Goal: Communication & Community: Answer question/provide support

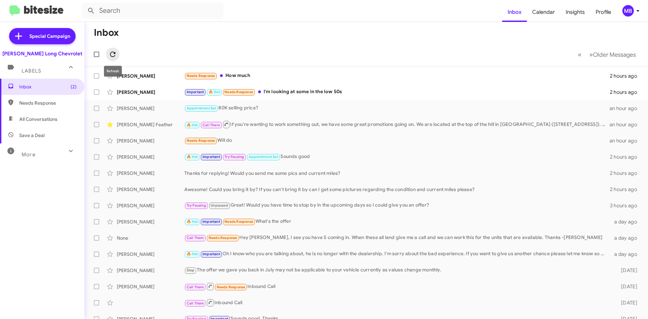
click at [118, 56] on span at bounding box center [112, 54] width 13 height 8
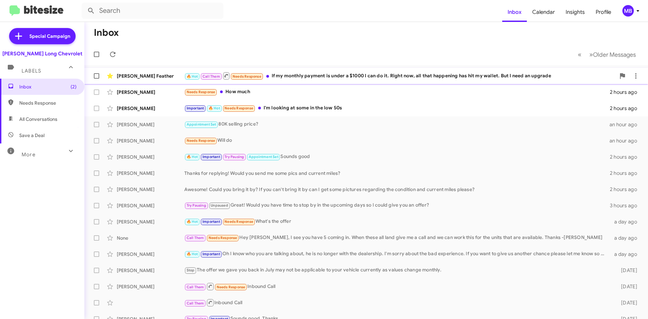
click at [374, 79] on div "🔥 Hot Call Them Needs Response If my monthly payment is under a $1000 I can do …" at bounding box center [399, 76] width 431 height 8
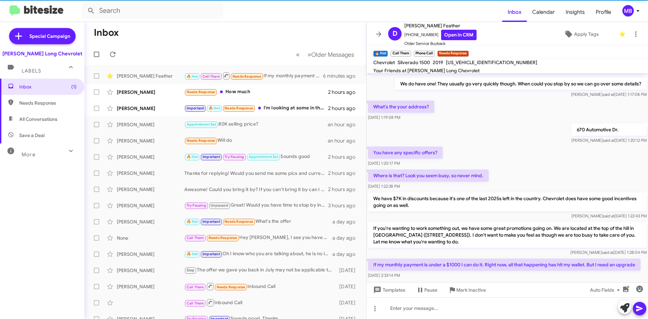
scroll to position [372, 0]
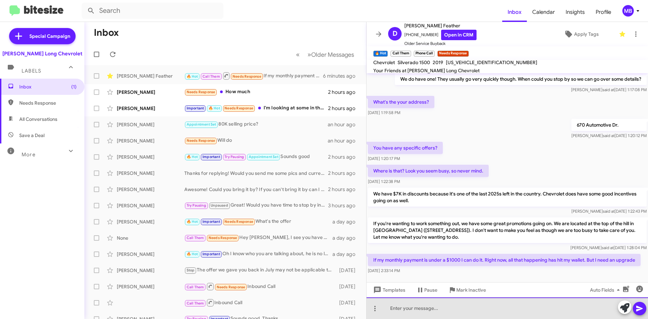
click at [398, 313] on div at bounding box center [506, 308] width 281 height 22
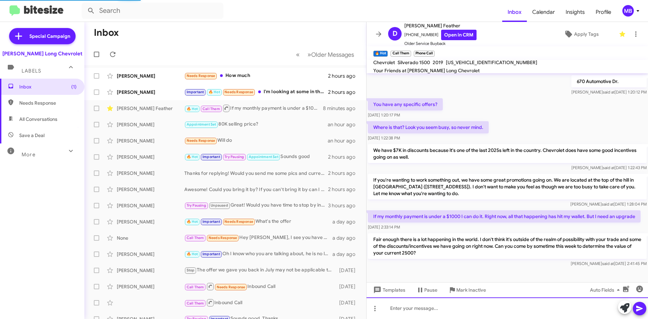
scroll to position [520, 0]
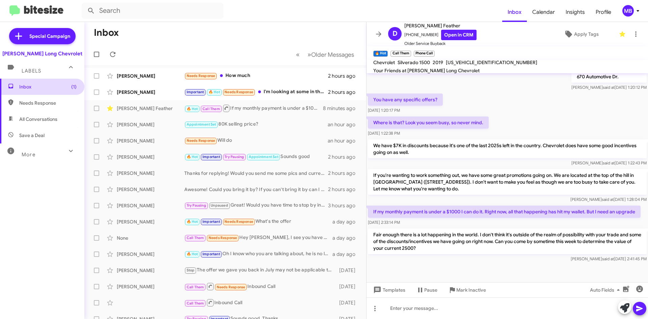
click at [66, 93] on span "Inbox (1)" at bounding box center [42, 87] width 84 height 16
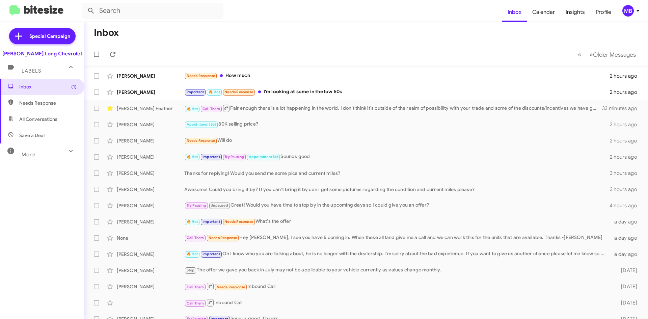
click at [108, 48] on mat-toolbar-row "« Previous » Next Older Messages" at bounding box center [365, 55] width 563 height 22
click at [110, 52] on icon at bounding box center [113, 54] width 8 height 8
click at [342, 90] on div "Important 🔥 Hot Needs Response I'm looking at some in the low 50s" at bounding box center [399, 92] width 431 height 8
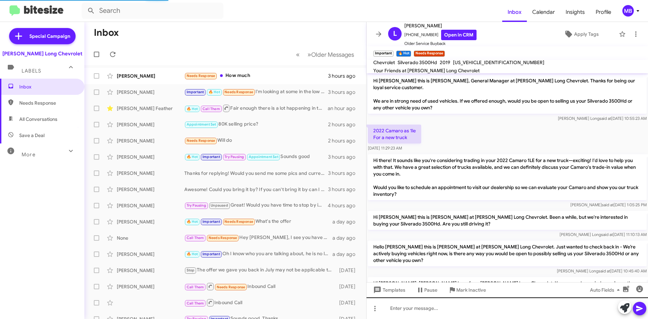
scroll to position [325, 0]
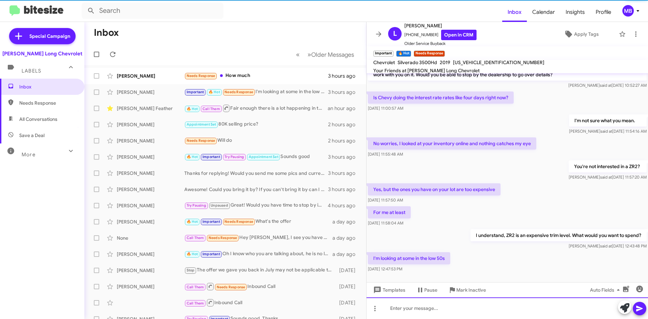
click at [493, 306] on div at bounding box center [506, 308] width 281 height 22
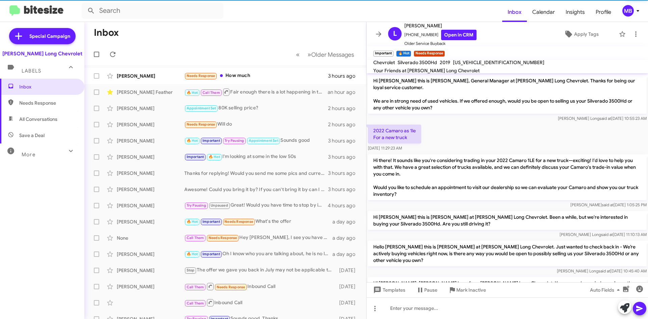
click at [237, 66] on mat-action-list "[PERSON_NAME] Needs Response How much 3 hours ago [PERSON_NAME] Feather 🔥 Hot C…" at bounding box center [225, 228] width 282 height 327
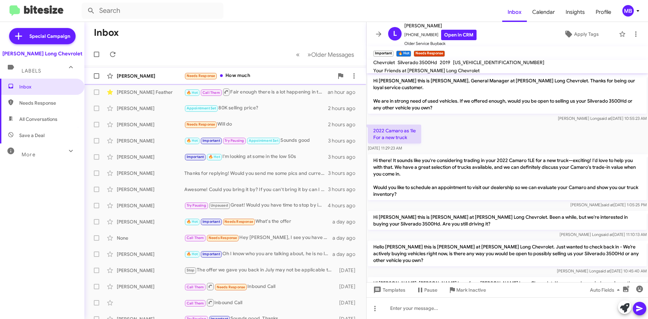
click at [248, 78] on div "Needs Response How much" at bounding box center [258, 76] width 149 height 8
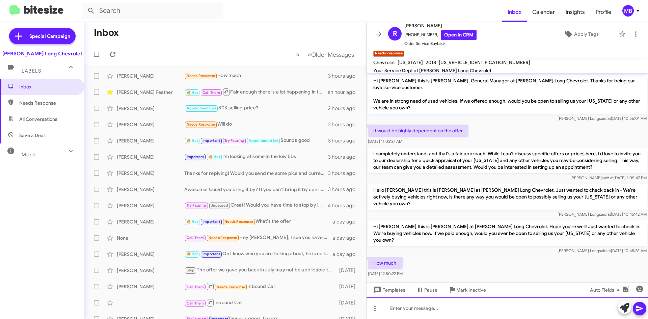
click at [474, 314] on div at bounding box center [506, 308] width 281 height 22
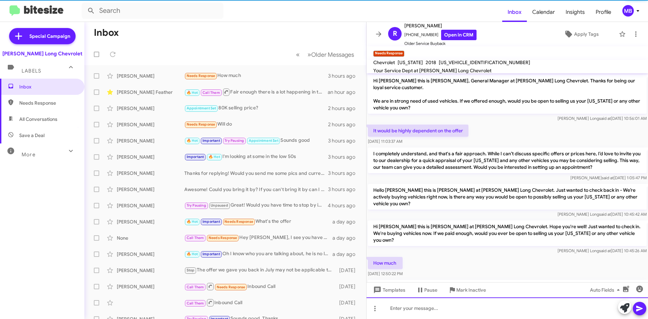
scroll to position [24, 0]
